Goal: Task Accomplishment & Management: Use online tool/utility

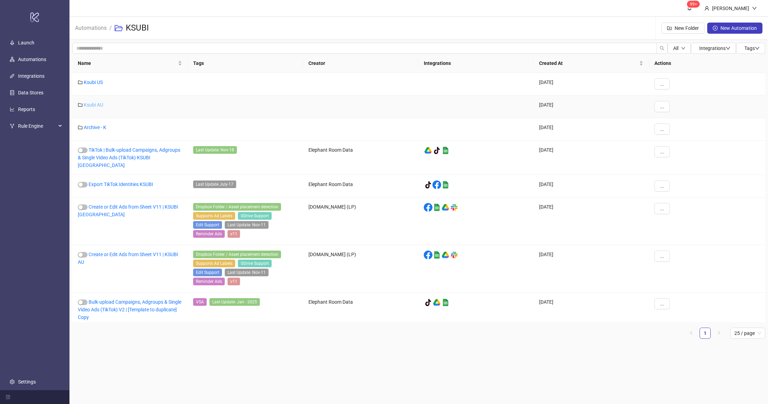
click at [93, 105] on link "Ksubi AU" at bounding box center [93, 105] width 19 height 6
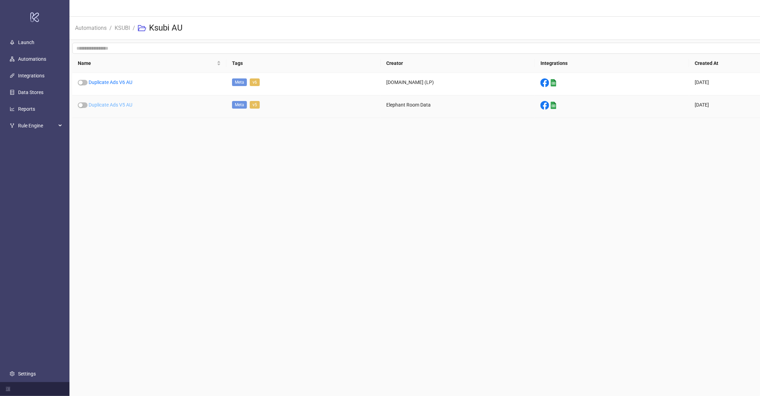
click at [121, 103] on link "Duplicate Ads V5 AU" at bounding box center [111, 105] width 44 height 6
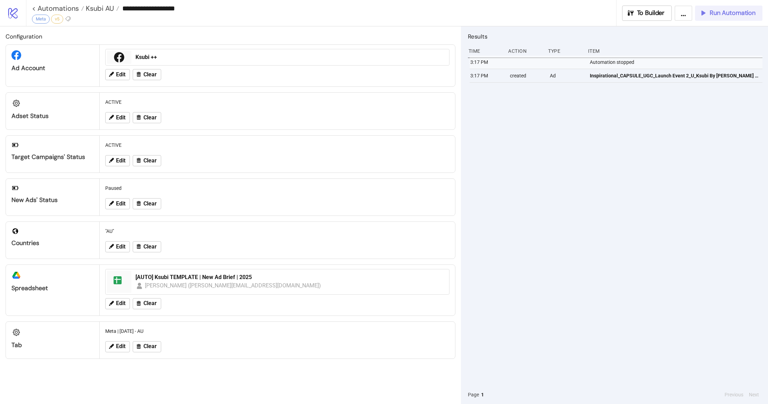
click at [730, 14] on span "Run Automation" at bounding box center [732, 13] width 46 height 8
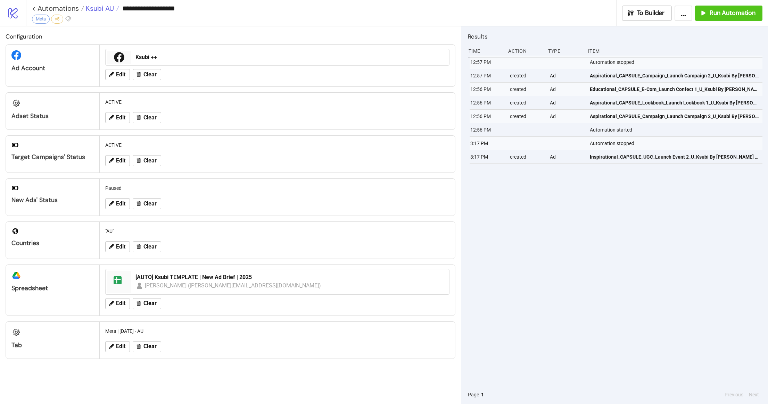
click at [103, 8] on span "Ksubi AU" at bounding box center [99, 8] width 30 height 9
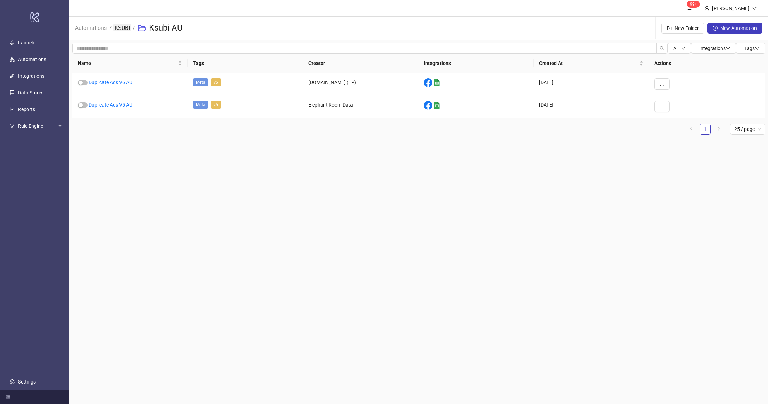
click at [127, 29] on link "KSUBI" at bounding box center [122, 28] width 18 height 8
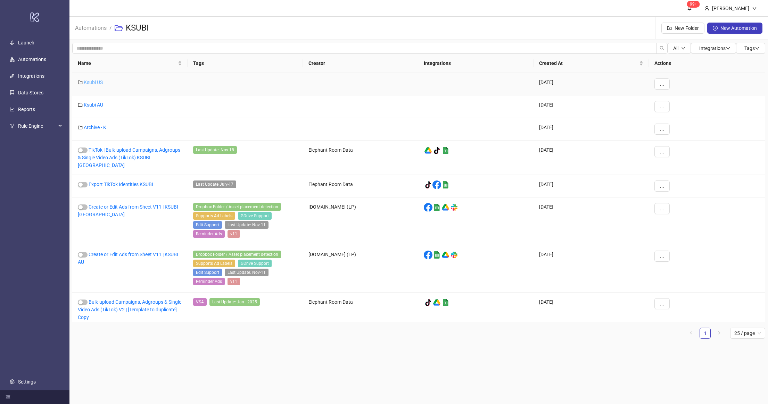
click at [96, 83] on link "Ksubi US" at bounding box center [93, 83] width 19 height 6
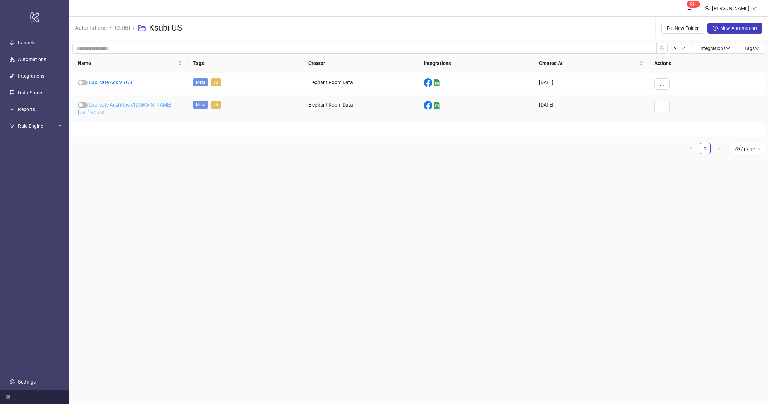
click at [126, 114] on link "Duplicate Adshttps://[DOMAIN_NAME][URL] V5 US" at bounding box center [124, 108] width 93 height 13
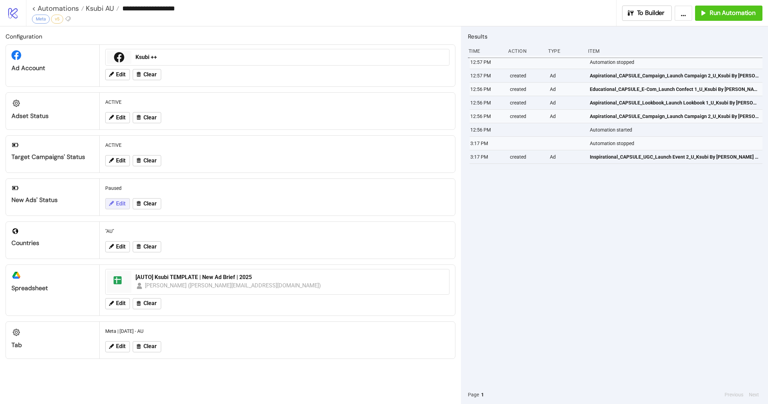
click at [113, 206] on icon at bounding box center [111, 203] width 6 height 6
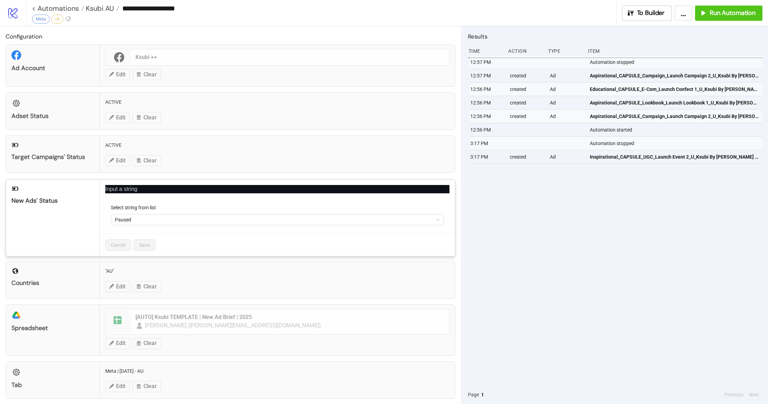
type input "**********"
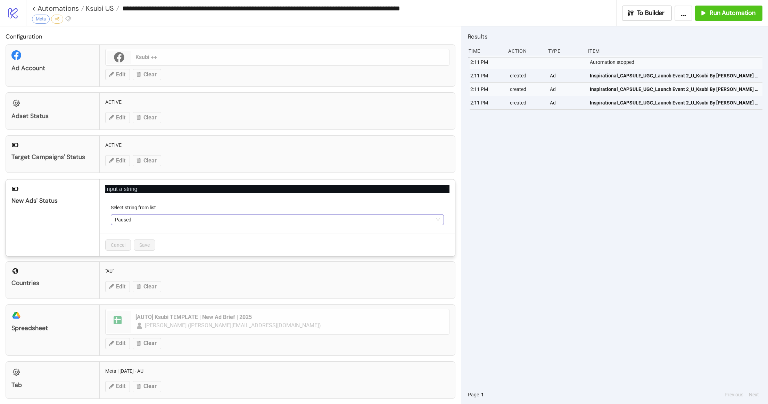
click at [167, 220] on span "Paused" at bounding box center [277, 220] width 325 height 10
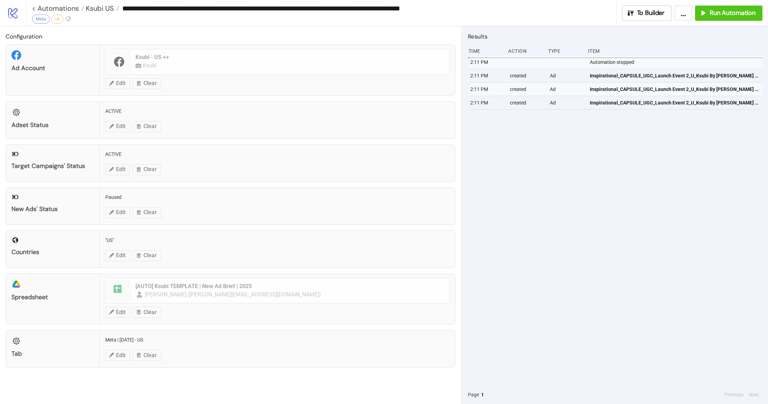
click at [117, 213] on div "New Ads' Status Paused Edit Clear" at bounding box center [231, 205] width 450 height 37
click at [713, 11] on span "Run Automation" at bounding box center [732, 13] width 46 height 8
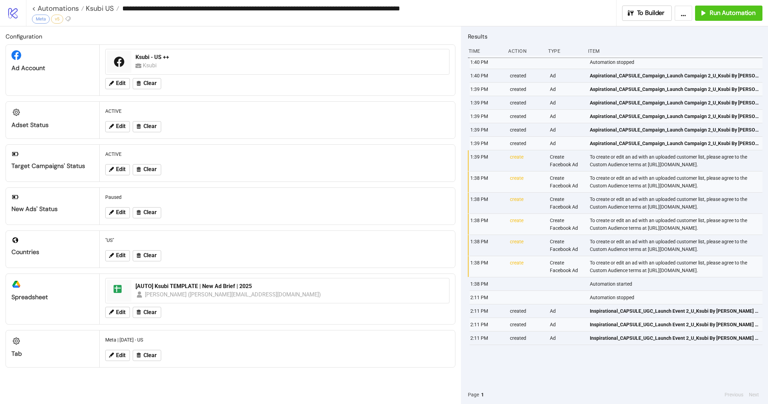
click at [724, 24] on div "**********" at bounding box center [397, 13] width 742 height 26
click at [727, 19] on button "Run Automation" at bounding box center [728, 13] width 67 height 15
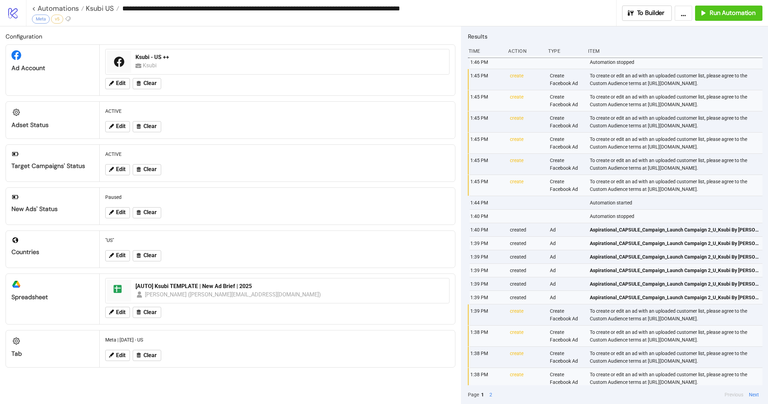
drag, startPoint x: 653, startPoint y: 97, endPoint x: 586, endPoint y: 93, distance: 67.8
click at [585, 90] on div "1:45 PM create Create Facebook Ad To create or edit an ad with an uploaded cust…" at bounding box center [616, 79] width 294 height 21
click at [637, 90] on div "To create or edit an ad with an uploaded customer list, please agree to the Cus…" at bounding box center [676, 79] width 175 height 21
drag, startPoint x: 637, startPoint y: 98, endPoint x: 586, endPoint y: 92, distance: 51.5
click at [589, 90] on div "To create or edit an ad with an uploaded customer list, please agree to the Cus…" at bounding box center [676, 79] width 175 height 21
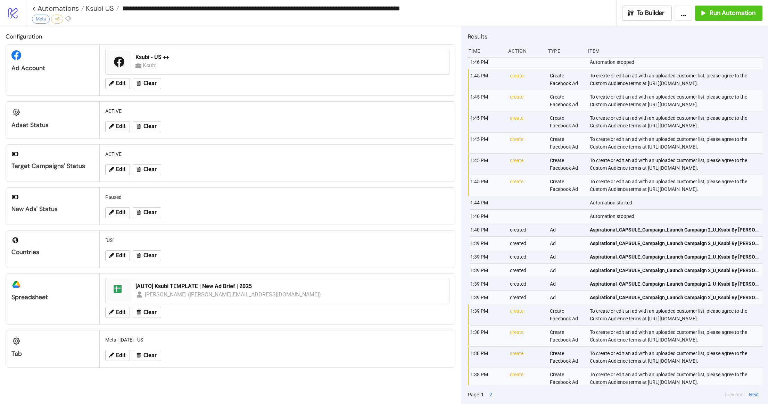
copy div "[URL][DOMAIN_NAME]"
click at [716, 9] on span "Run Automation" at bounding box center [732, 13] width 46 height 8
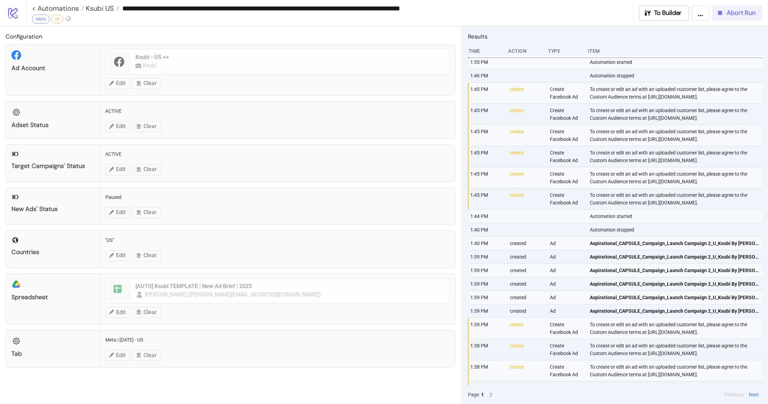
click at [742, 17] on button "Abort Run" at bounding box center [737, 13] width 50 height 15
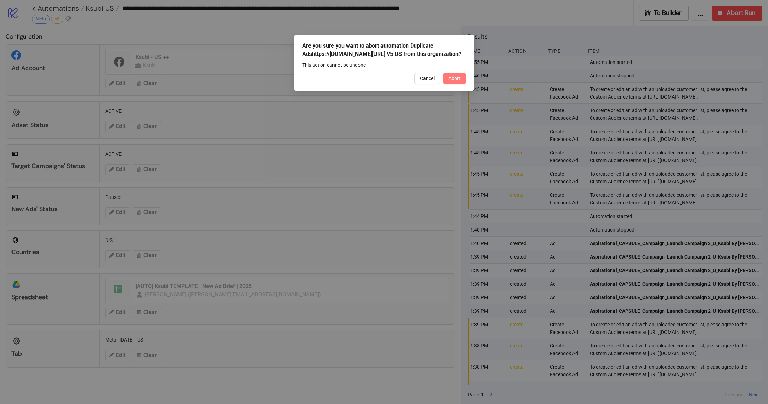
click at [458, 81] on span "Abort" at bounding box center [454, 79] width 12 height 6
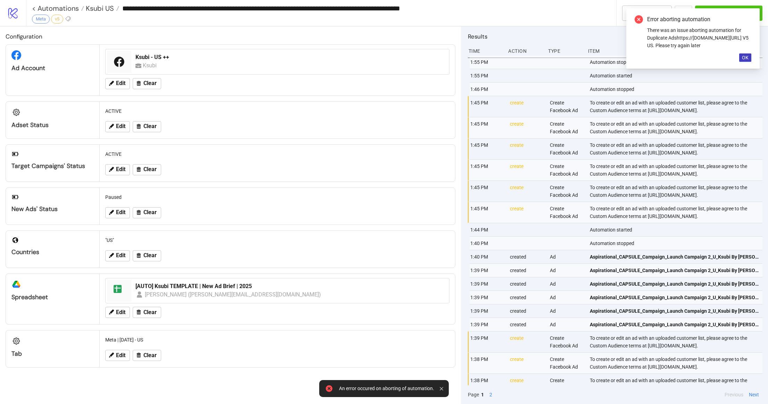
click at [736, 67] on div "Error aborting automation There was an issue aborting automation for Duplicate …" at bounding box center [692, 38] width 133 height 60
click at [751, 62] on button "OK" at bounding box center [745, 57] width 12 height 8
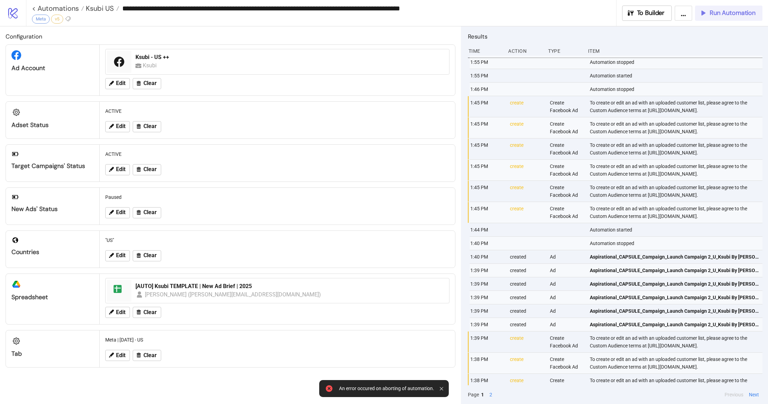
click at [718, 7] on button "Run Automation" at bounding box center [728, 13] width 67 height 15
